Goal: Transaction & Acquisition: Purchase product/service

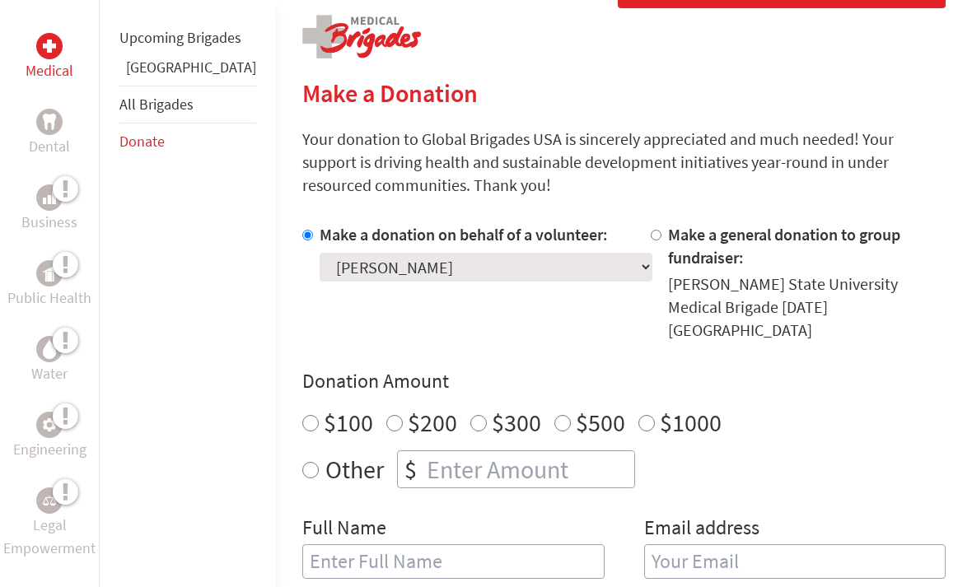
scroll to position [333, 0]
click at [515, 450] on input "number" at bounding box center [528, 468] width 211 height 36
radio input "true"
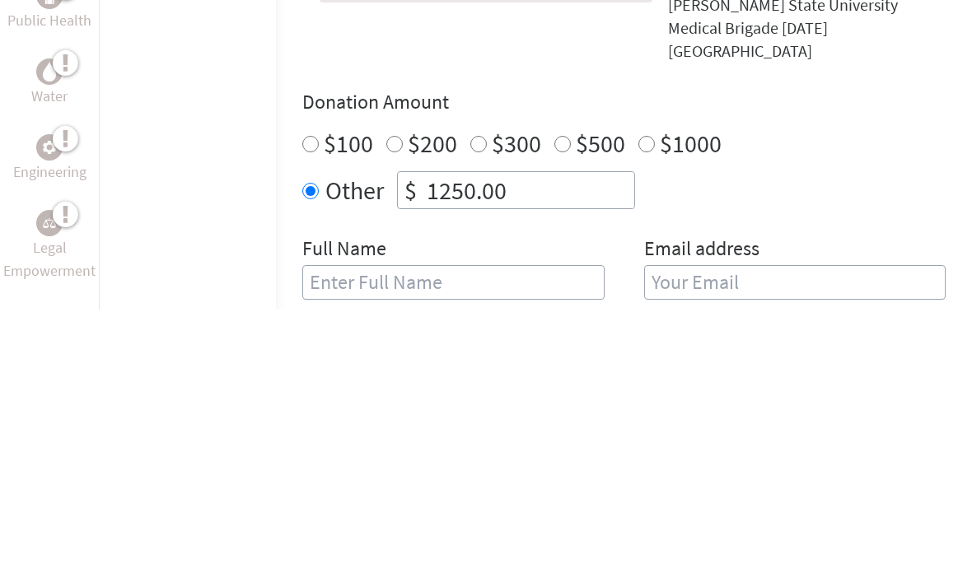
type input "1250.00"
click at [866, 367] on div "Donation Amount $100 $200 $300 $500 $1000 Other $ 1250.00" at bounding box center [623, 427] width 643 height 120
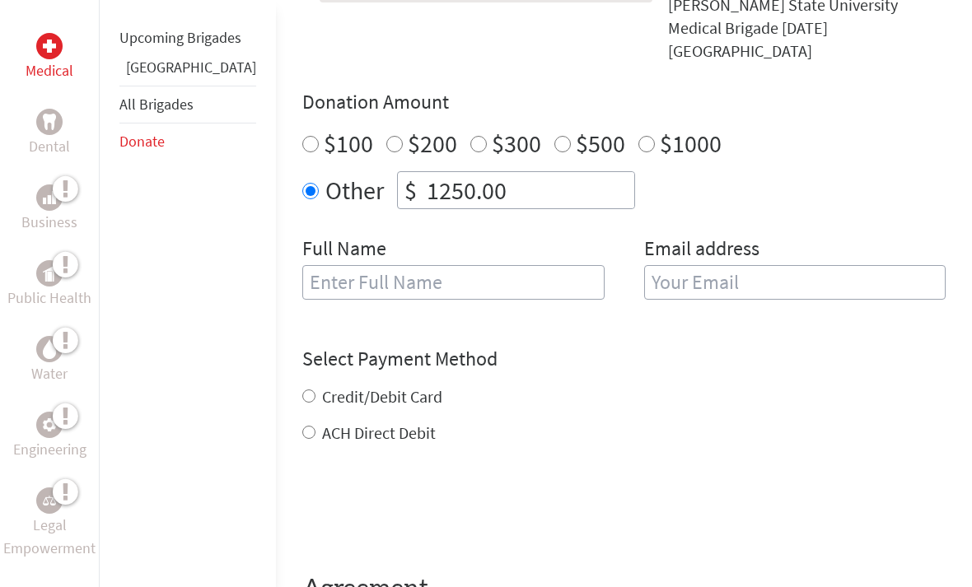
click at [480, 265] on input "text" at bounding box center [453, 282] width 302 height 35
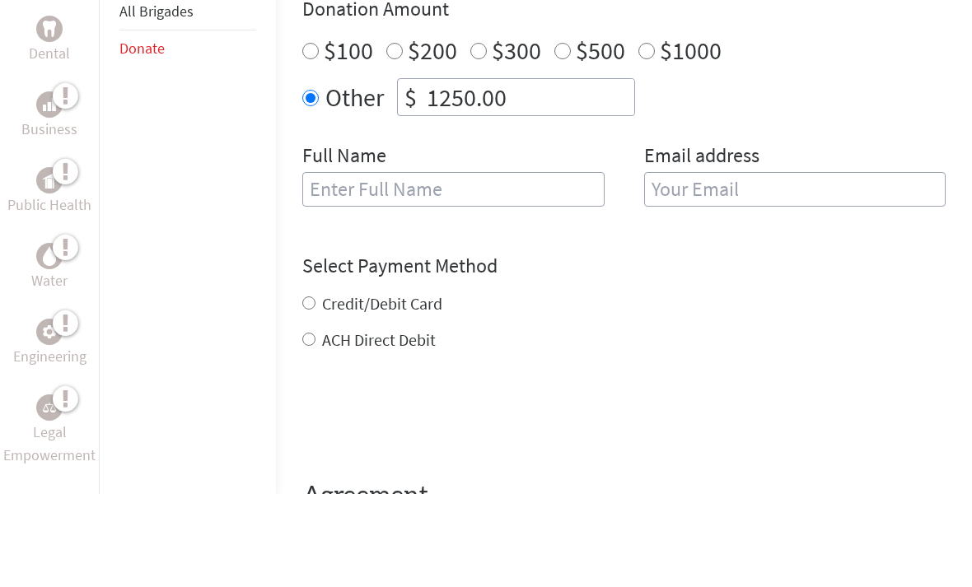
scroll to position [704, 0]
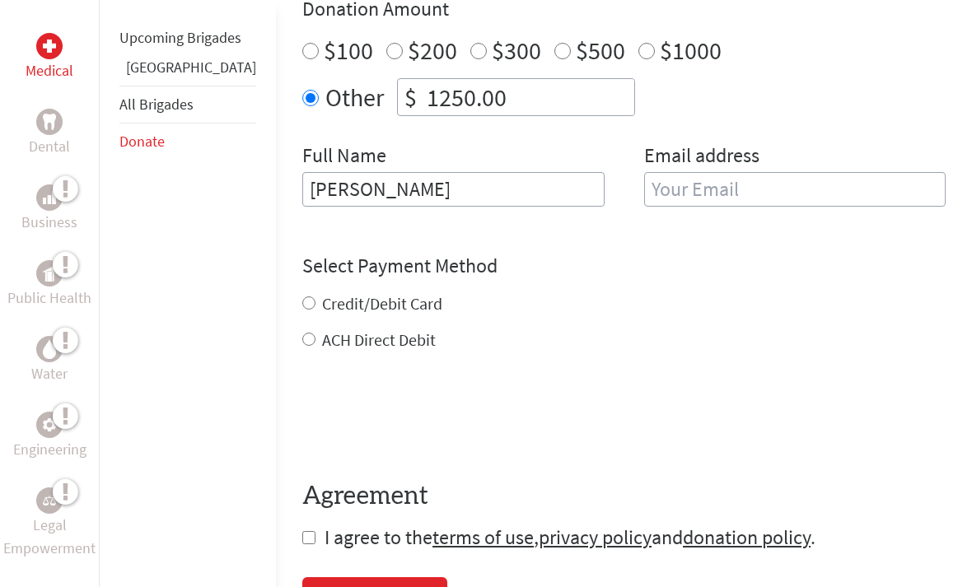
click at [825, 172] on input "email" at bounding box center [795, 189] width 302 height 35
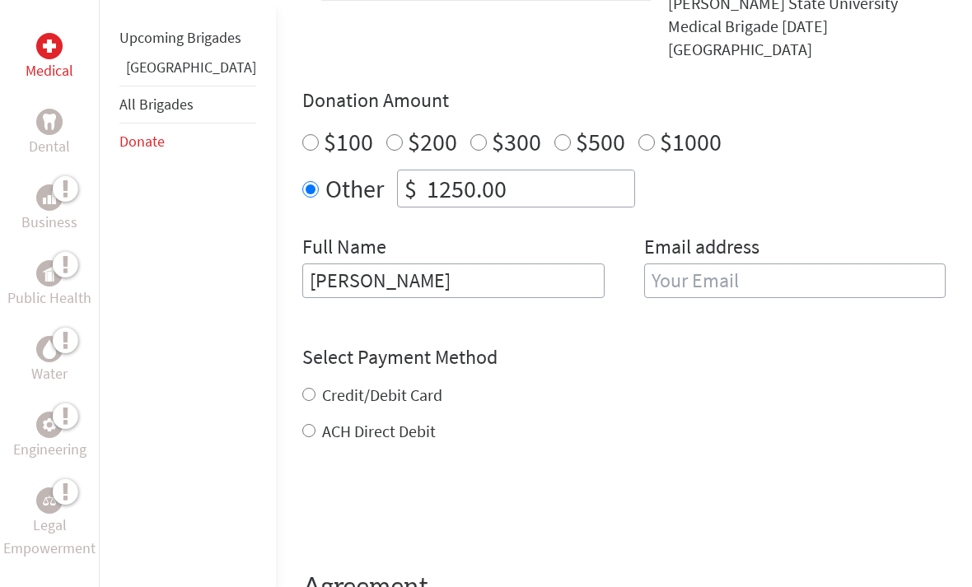
scroll to position [606, 0]
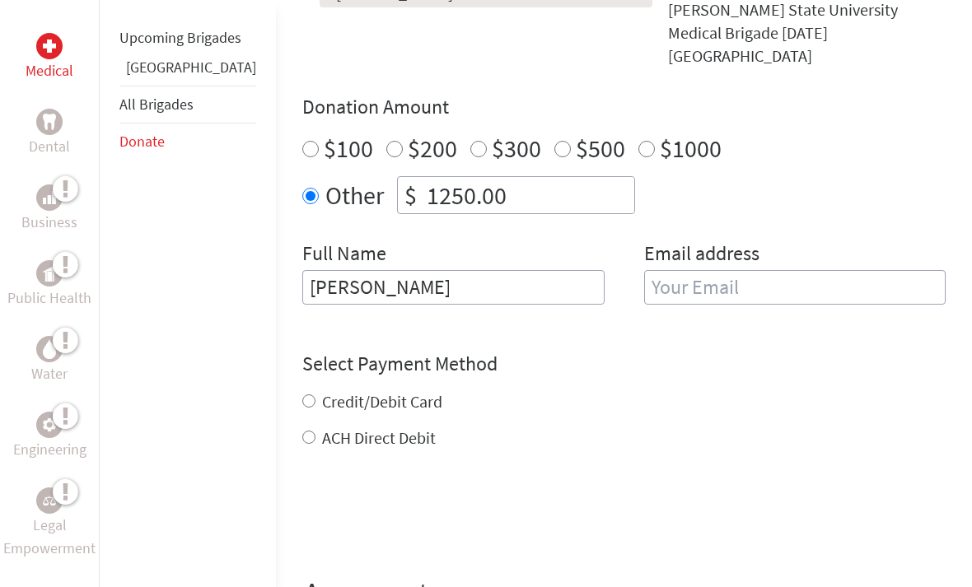
click at [481, 270] on input "[PERSON_NAME]" at bounding box center [453, 287] width 302 height 35
type input "[PERSON_NAME]"
click at [713, 270] on input "email" at bounding box center [795, 287] width 302 height 35
type input "c"
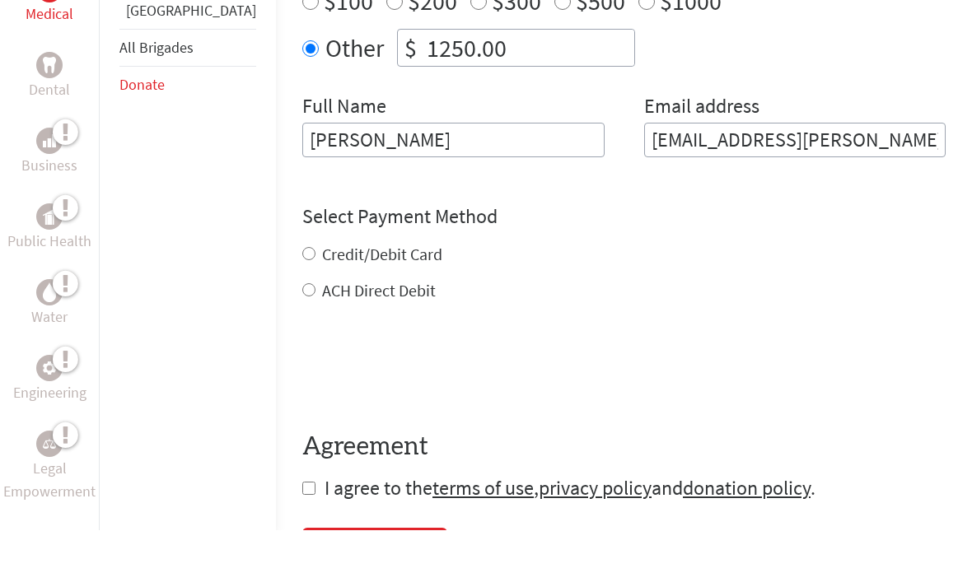
scroll to position [716, 0]
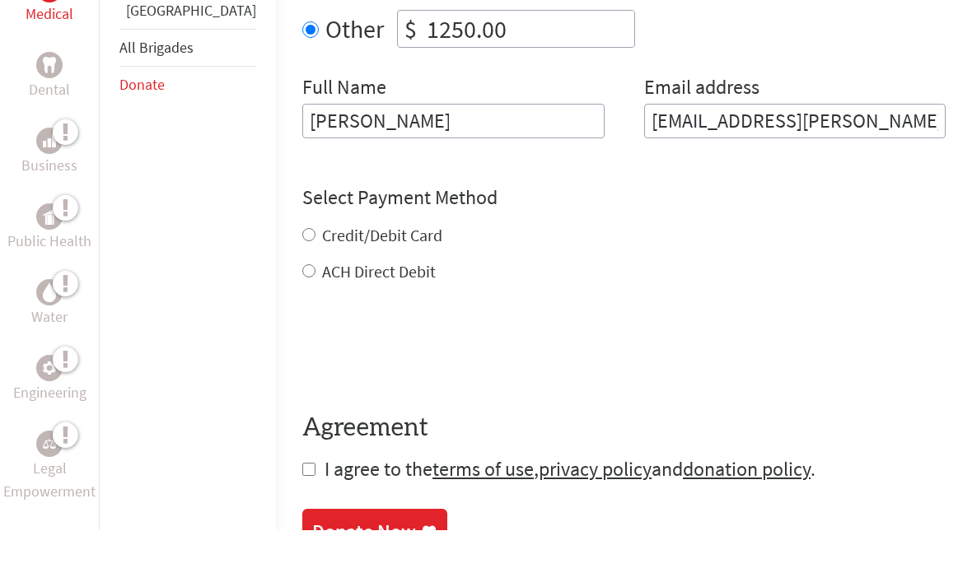
type input "[EMAIL_ADDRESS][PERSON_NAME][DOMAIN_NAME]"
click at [302, 281] on div "Credit/Debit Card ACH Direct Debit" at bounding box center [623, 310] width 643 height 59
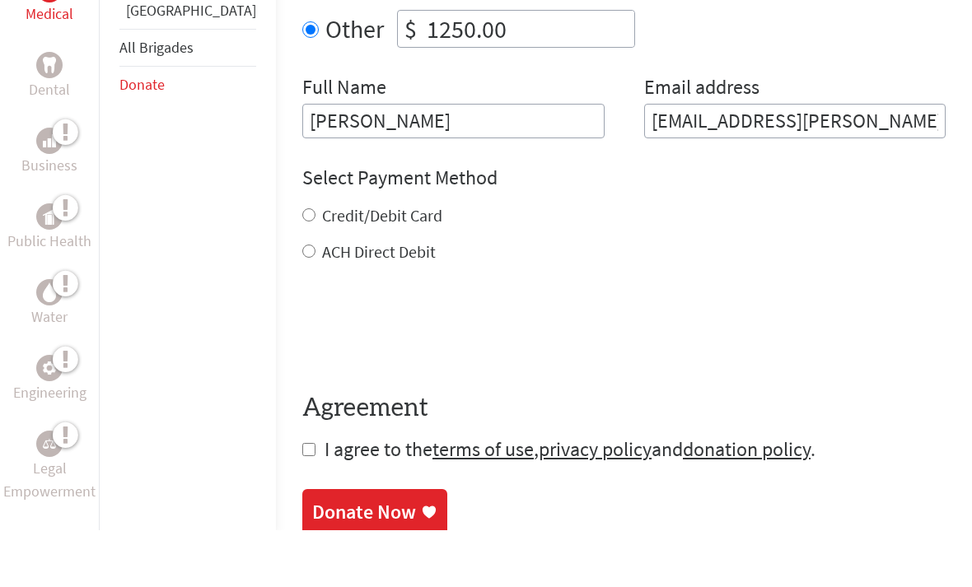
scroll to position [772, 0]
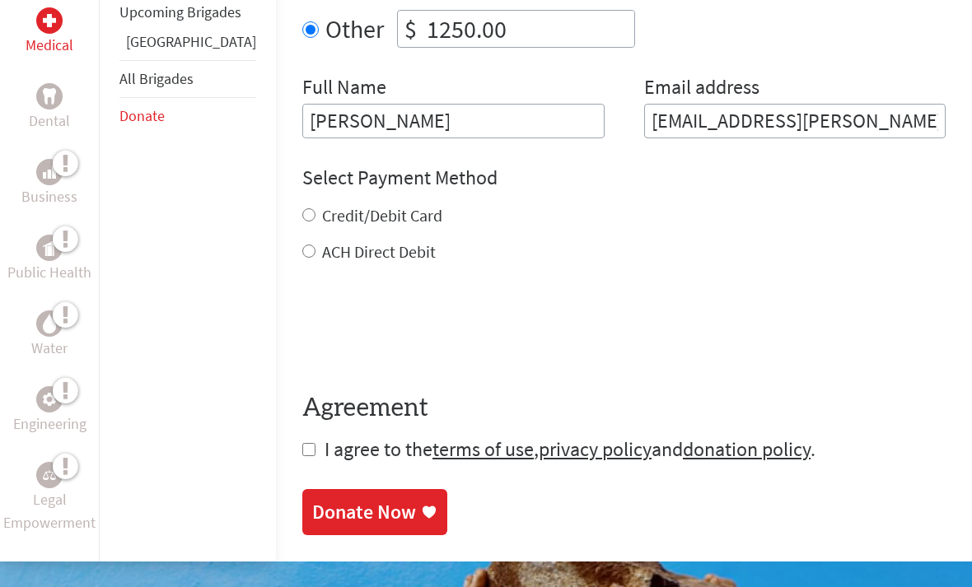
click at [326, 205] on label "Credit/Debit Card" at bounding box center [382, 215] width 120 height 21
click at [315, 208] on input "Credit/Debit Card" at bounding box center [308, 214] width 13 height 13
radio input "true"
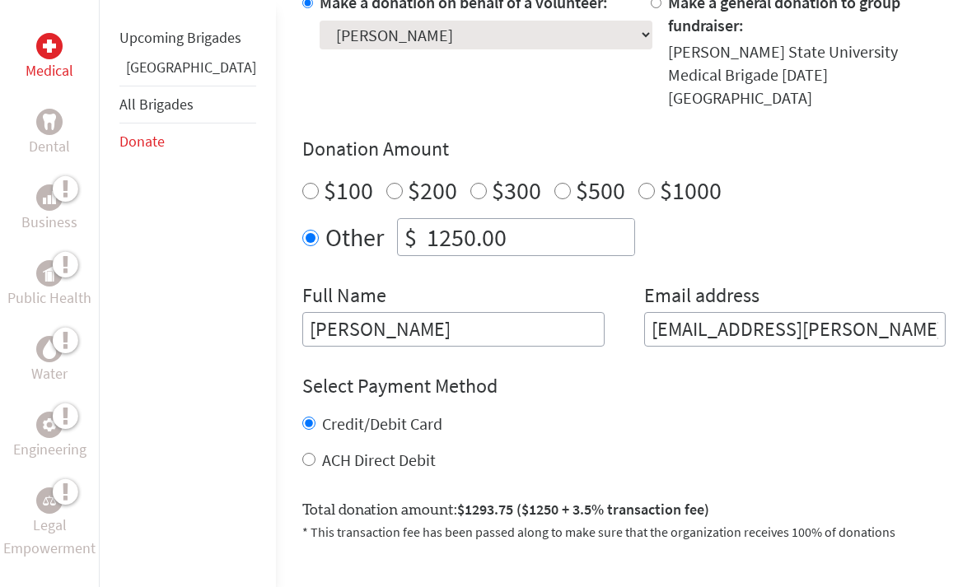
scroll to position [563, 0]
click at [489, 220] on input "1250.00" at bounding box center [528, 238] width 211 height 36
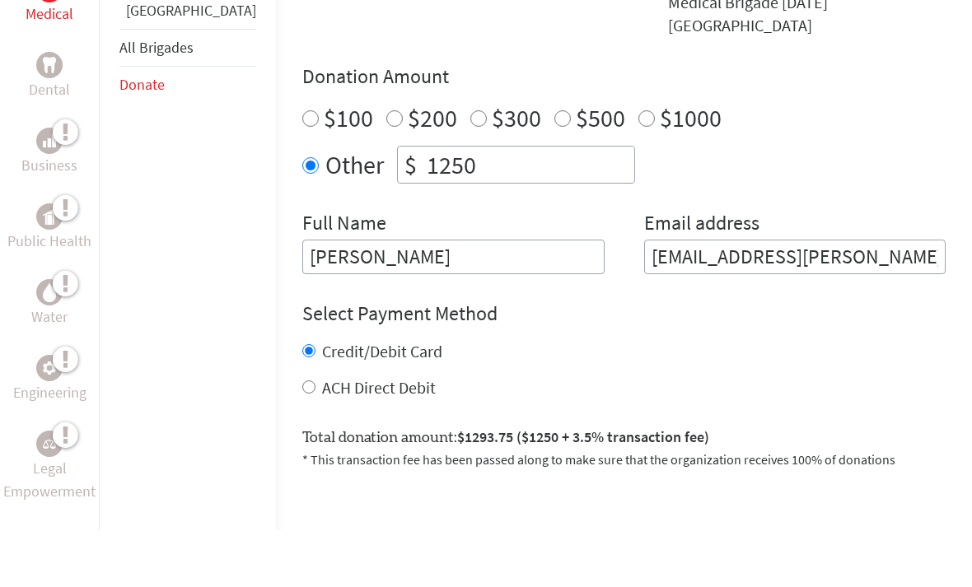
scroll to position [659, 0]
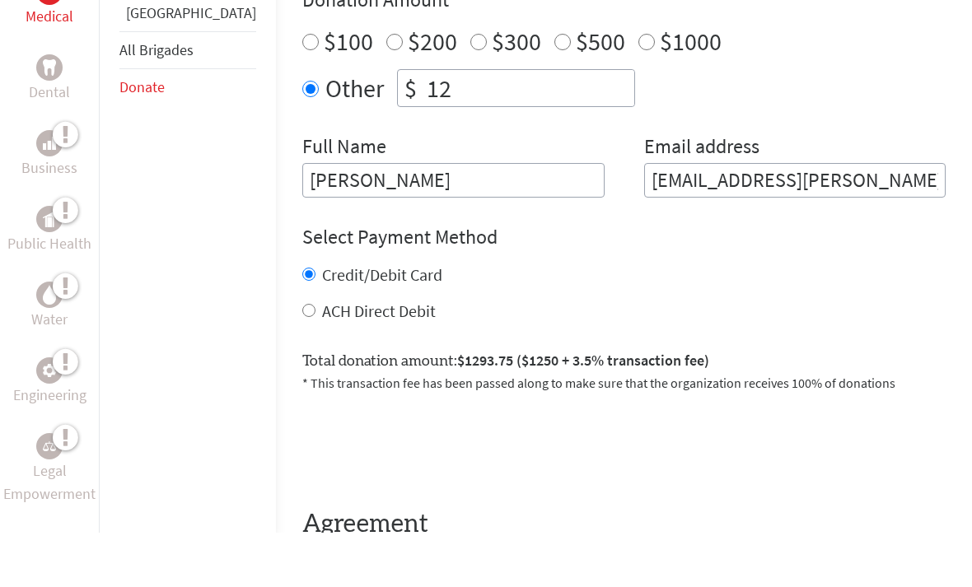
type input "12"
click at [333, 355] on label "ACH Direct Debit" at bounding box center [379, 365] width 114 height 21
click at [315, 358] on input "ACH Direct Debit" at bounding box center [308, 364] width 13 height 13
radio input "true"
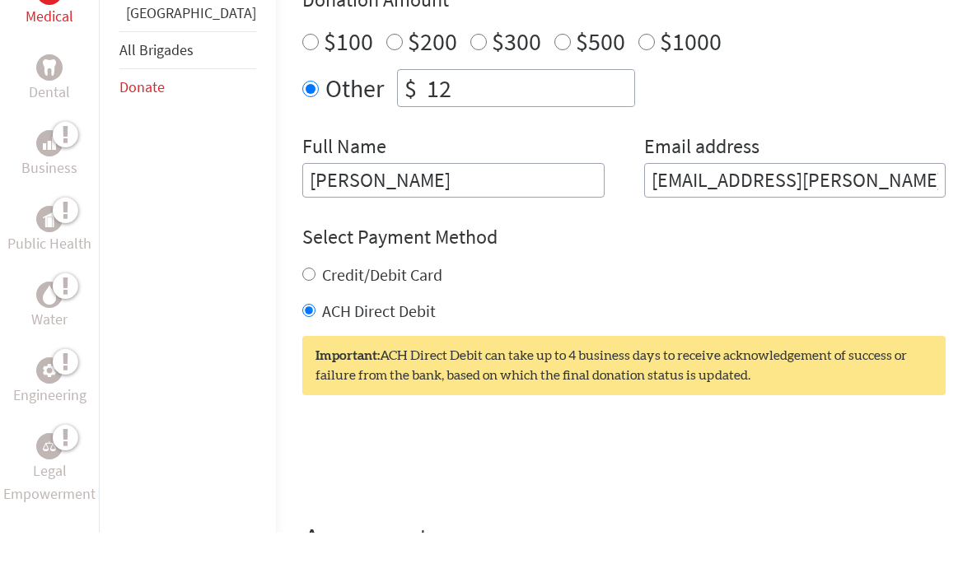
scroll to position [714, 0]
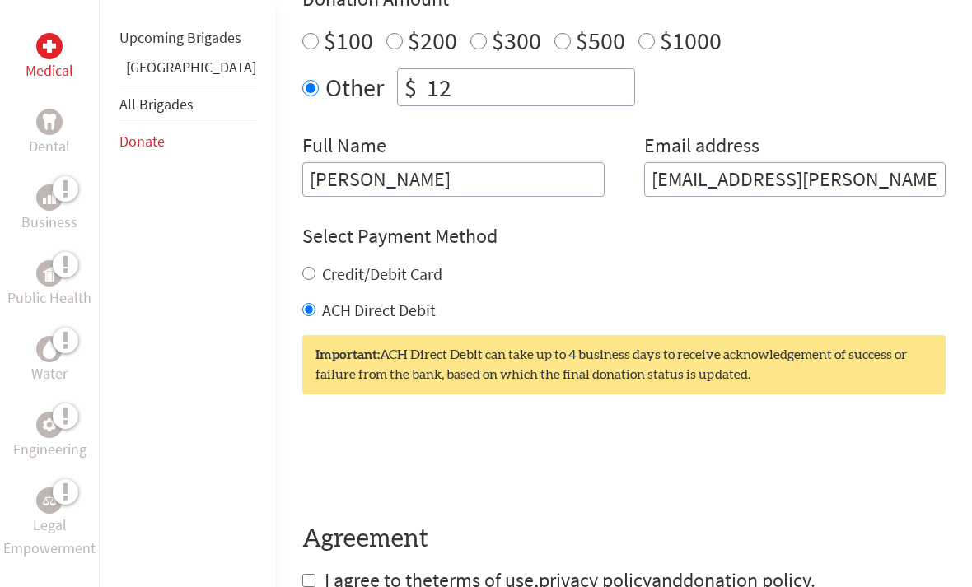
click at [511, 69] on input "12" at bounding box center [528, 87] width 211 height 36
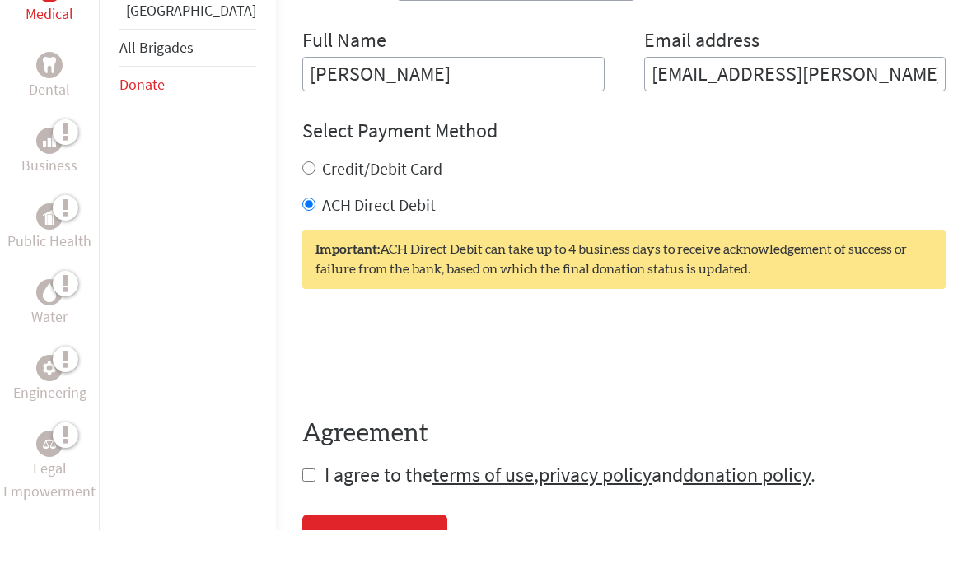
scroll to position [771, 0]
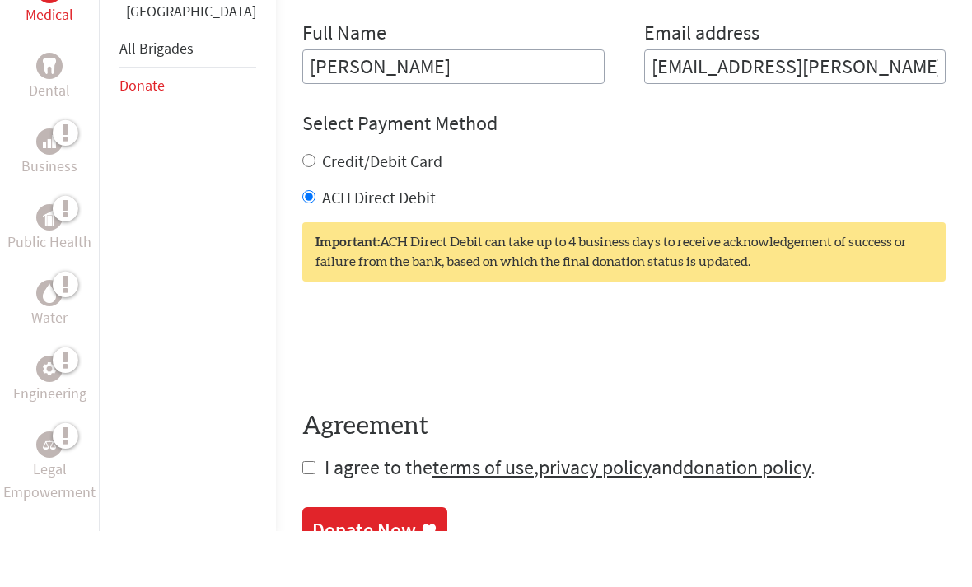
type input "1250.00"
click at [302, 517] on input "checkbox" at bounding box center [308, 523] width 13 height 13
checkbox input "true"
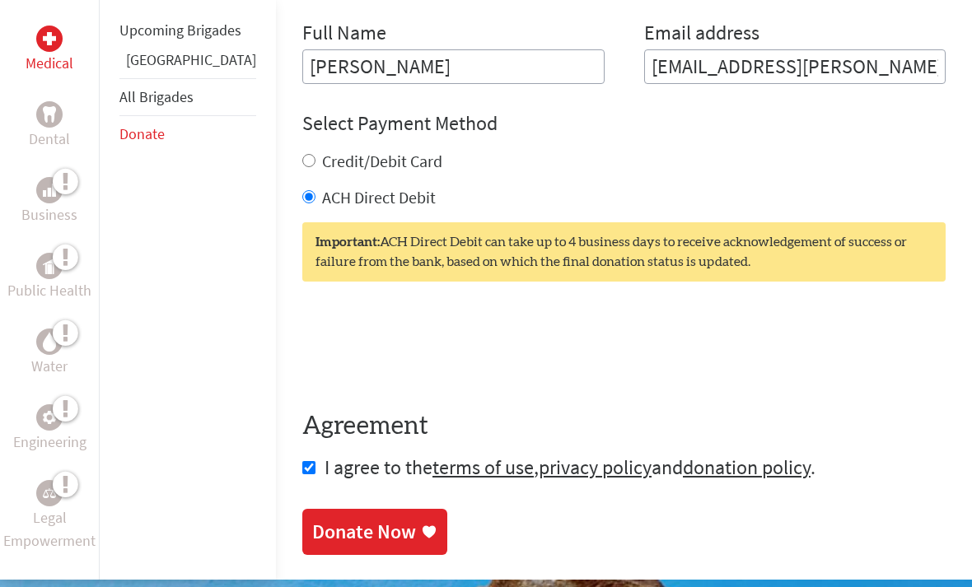
click at [312, 519] on div "Donate Now" at bounding box center [364, 532] width 104 height 26
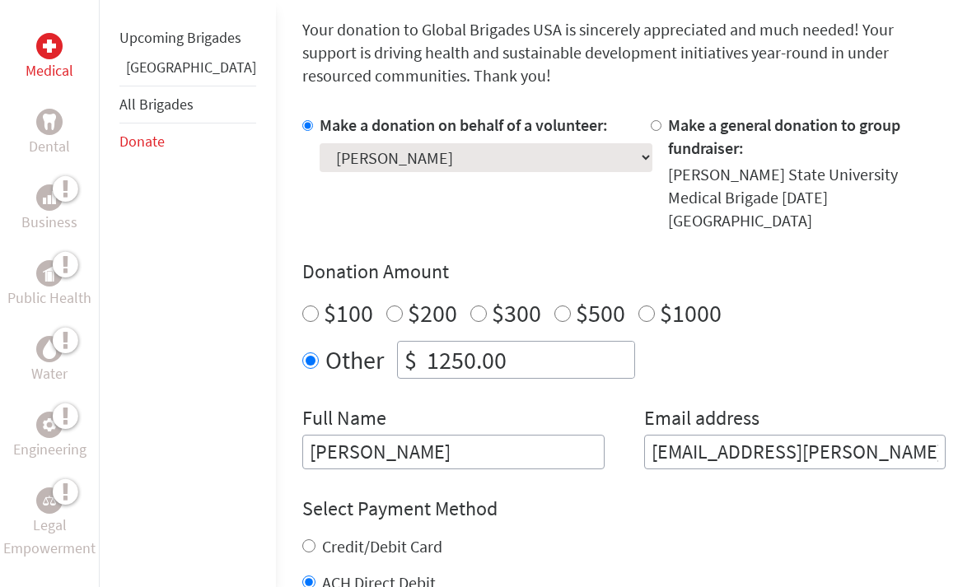
scroll to position [492, 0]
